Goal: Find specific page/section: Find specific page/section

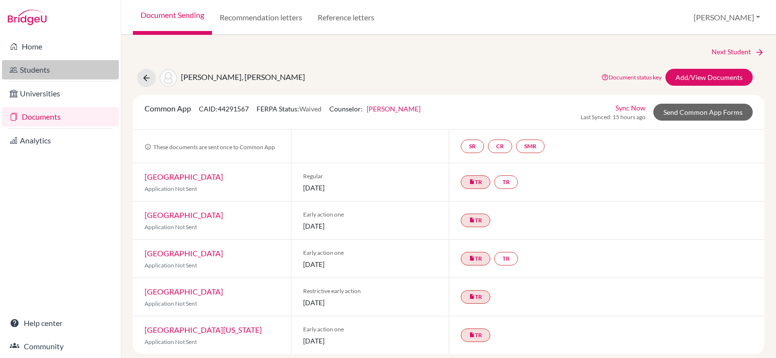
click at [38, 71] on link "Students" at bounding box center [60, 69] width 117 height 19
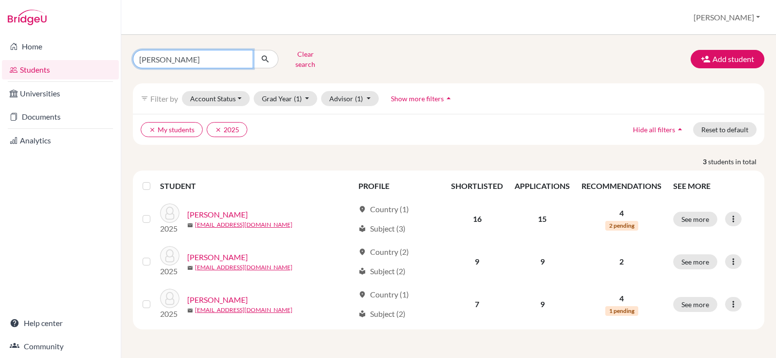
drag, startPoint x: 182, startPoint y: 56, endPoint x: 105, endPoint y: 59, distance: 76.7
click at [105, 59] on div "Home Students Universities Documents Analytics Help center Community Students o…" at bounding box center [388, 179] width 776 height 358
type input "gonzalez"
click at [263, 56] on icon "submit" at bounding box center [265, 59] width 10 height 10
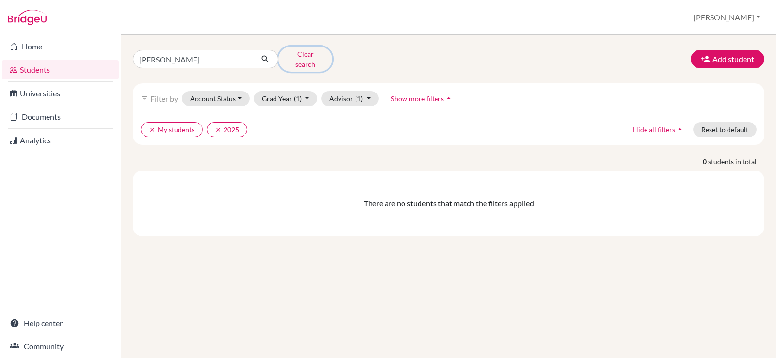
click at [298, 56] on button "Clear search" at bounding box center [305, 59] width 54 height 25
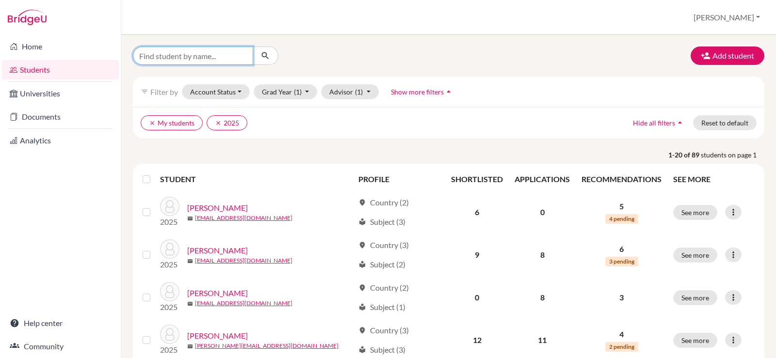
click at [221, 59] on input "Find student by name..." at bounding box center [193, 56] width 120 height 18
type input "gonzalez"
click at [263, 53] on icon "submit" at bounding box center [265, 56] width 10 height 10
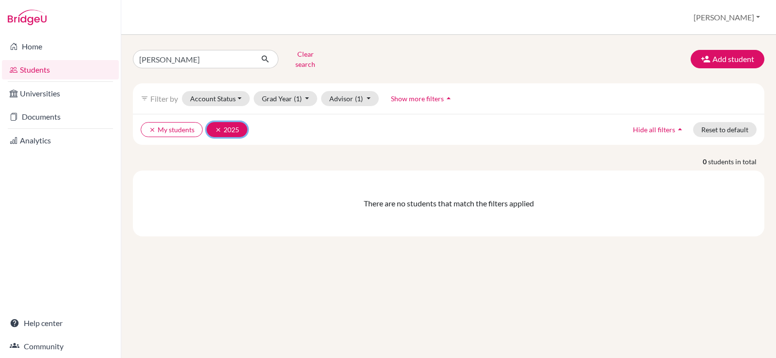
click at [218, 127] on icon "clear" at bounding box center [218, 130] width 7 height 7
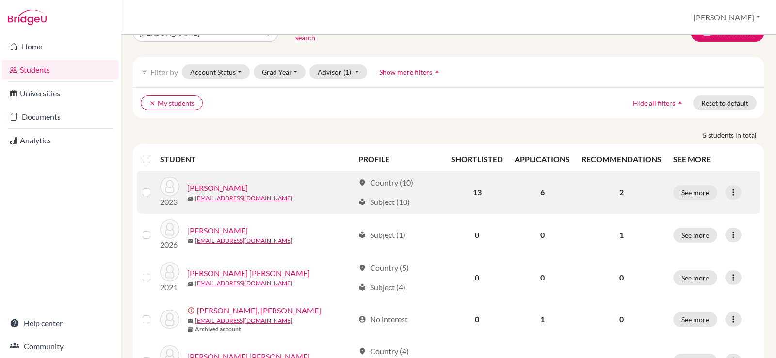
scroll to position [49, 0]
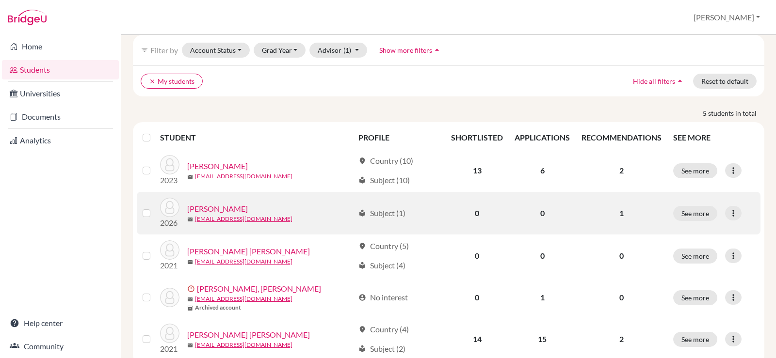
click at [231, 203] on link "Gonzalez, Miguel" at bounding box center [217, 209] width 61 height 12
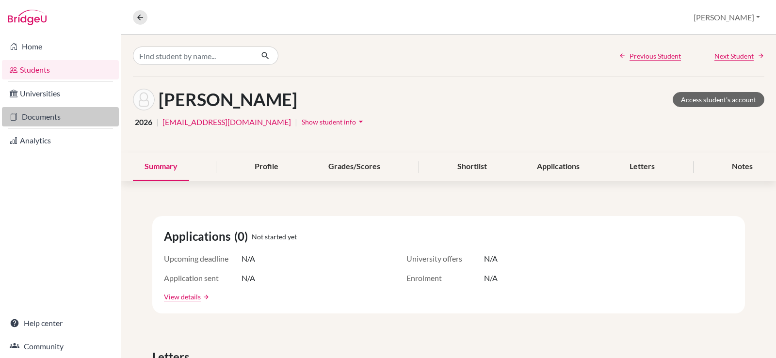
click at [32, 118] on link "Documents" at bounding box center [60, 116] width 117 height 19
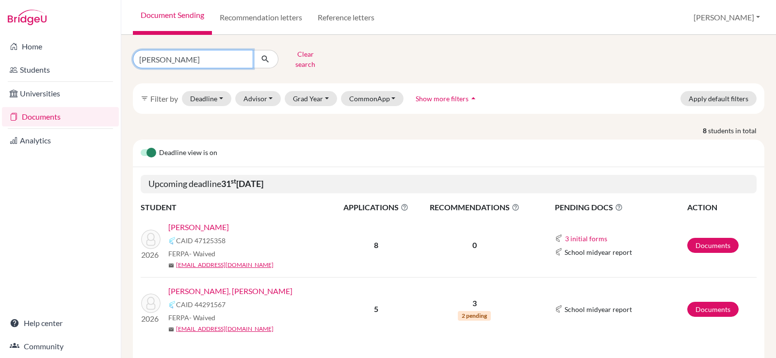
drag, startPoint x: 171, startPoint y: 58, endPoint x: 101, endPoint y: 58, distance: 69.4
click at [101, 58] on div "Home Students Universities Documents Analytics Help center Community Document S…" at bounding box center [388, 179] width 776 height 358
type input "gonzalez"
click at [262, 54] on icon "submit" at bounding box center [265, 59] width 10 height 10
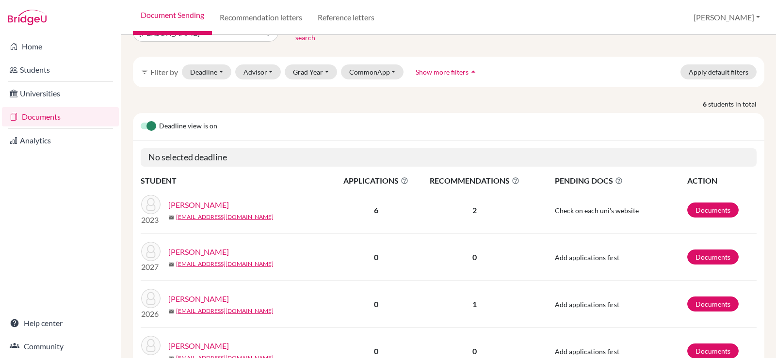
scroll to position [97, 0]
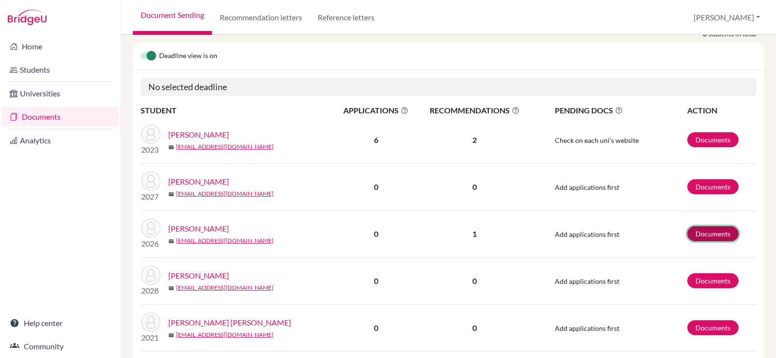
click at [698, 227] on link "Documents" at bounding box center [712, 234] width 51 height 15
